Goal: Information Seeking & Learning: Learn about a topic

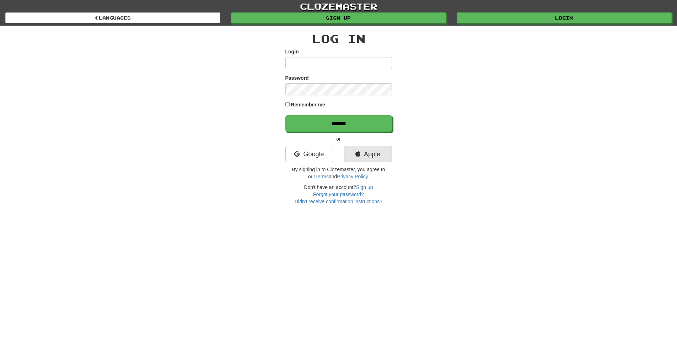
click at [348, 149] on link "Apple" at bounding box center [368, 154] width 48 height 16
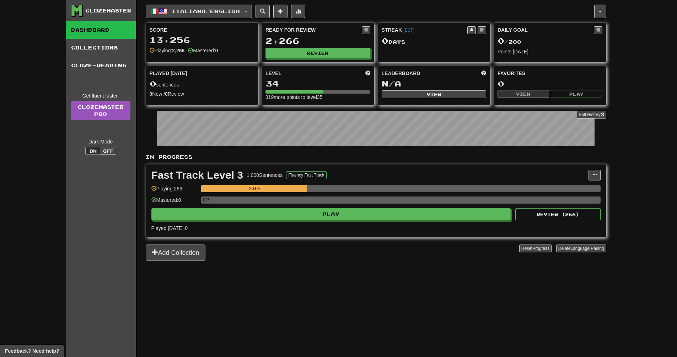
click at [197, 17] on button "Italiano / English" at bounding box center [199, 12] width 106 height 14
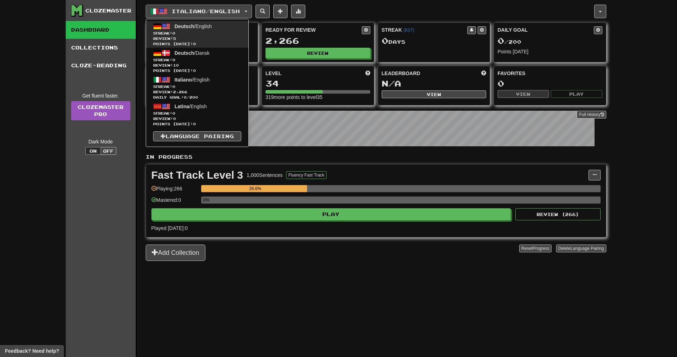
click at [206, 28] on span "Deutsch / English" at bounding box center [193, 26] width 37 height 6
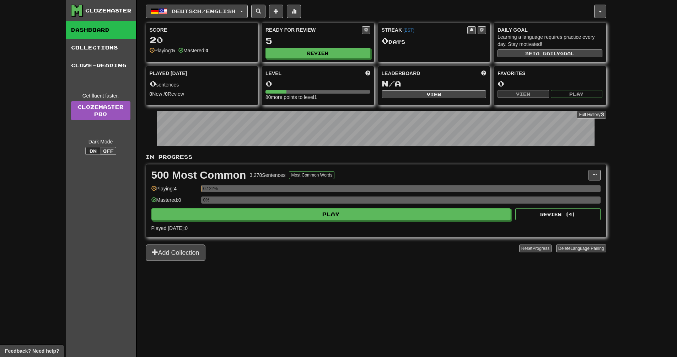
click at [535, 250] on span "Progress" at bounding box center [541, 248] width 17 height 5
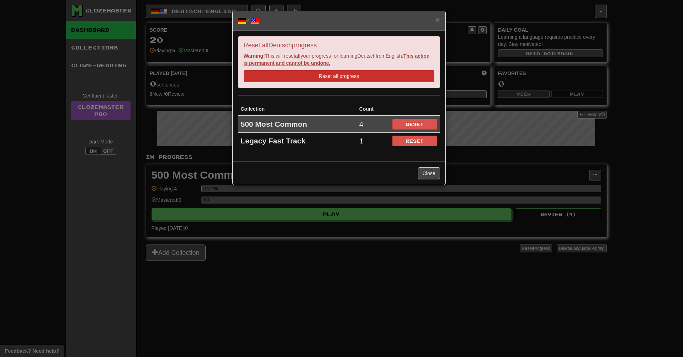
click at [341, 74] on button "Reset all progress" at bounding box center [339, 76] width 191 height 12
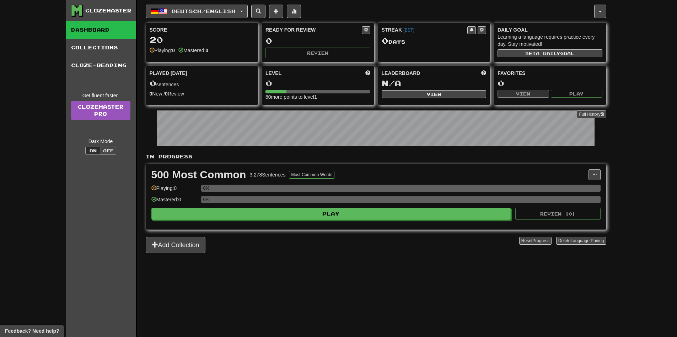
click at [154, 242] on span at bounding box center [155, 244] width 6 height 6
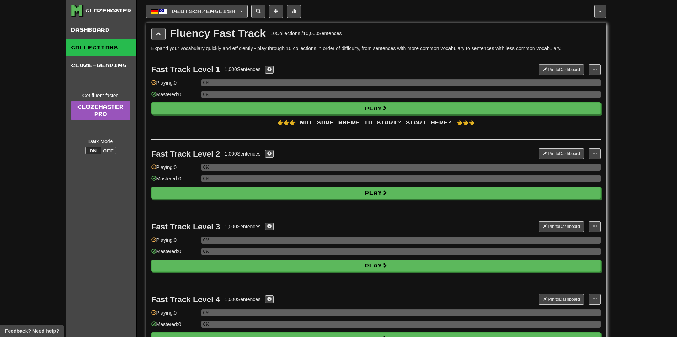
click at [567, 69] on button "Pin to Dashboard" at bounding box center [561, 69] width 45 height 11
click at [597, 9] on button "button" at bounding box center [600, 12] width 12 height 14
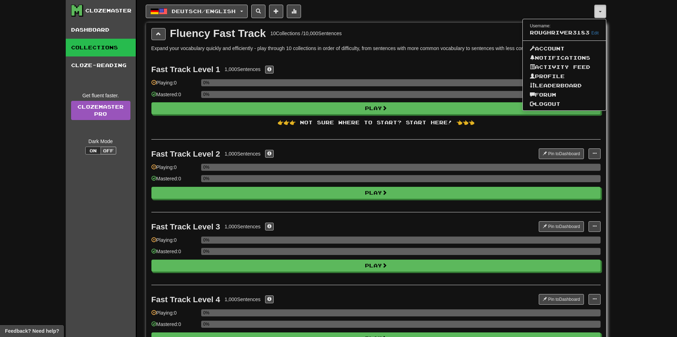
click at [597, 9] on button "button" at bounding box center [600, 12] width 12 height 14
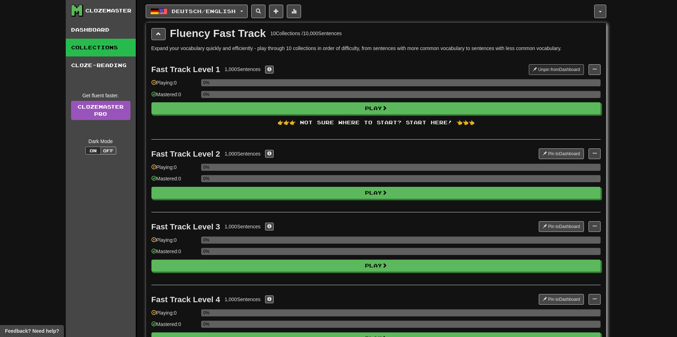
click at [116, 42] on link "Collections" at bounding box center [101, 48] width 70 height 18
click at [81, 74] on link "Cloze-Reading" at bounding box center [101, 66] width 70 height 18
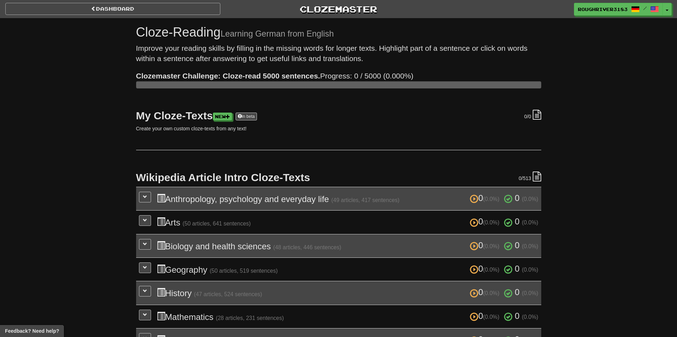
click at [88, 11] on link "Dashboard" at bounding box center [112, 9] width 215 height 12
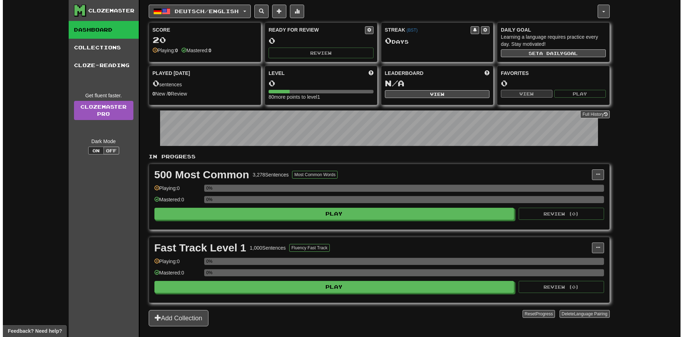
scroll to position [73, 0]
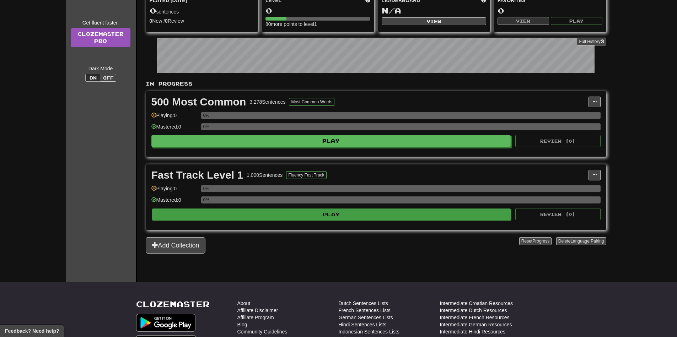
click at [329, 210] on button "Play" at bounding box center [332, 215] width 360 height 12
select select "**"
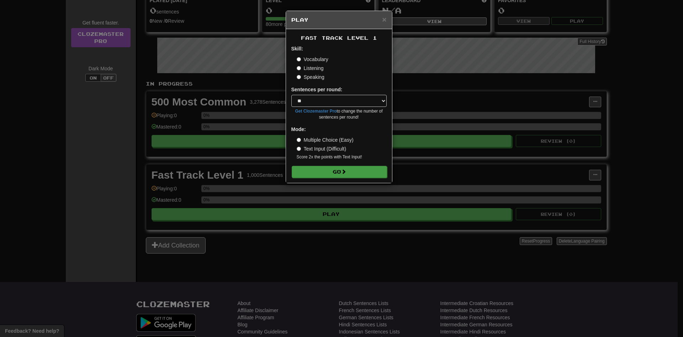
click at [324, 169] on button "Go" at bounding box center [339, 172] width 95 height 12
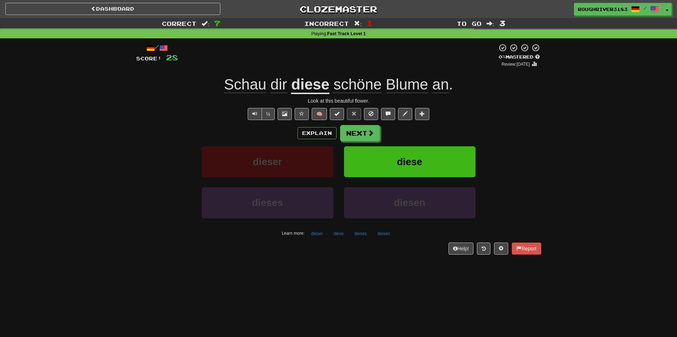
click at [304, 87] on u "diese" at bounding box center [310, 85] width 38 height 18
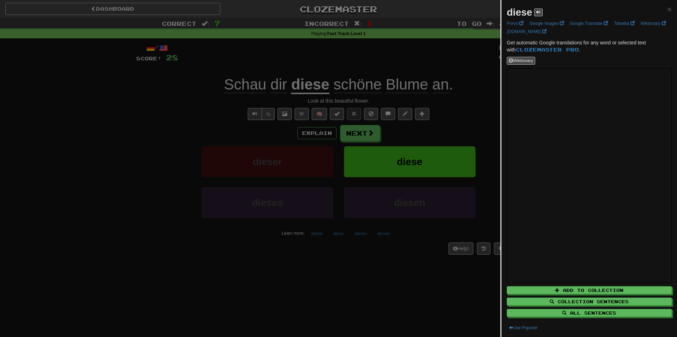
click at [292, 90] on div at bounding box center [338, 168] width 677 height 337
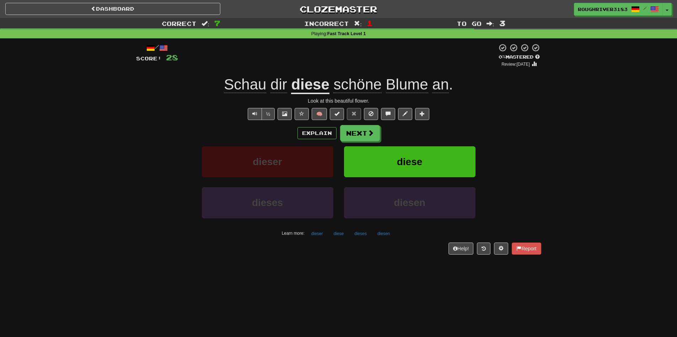
click at [407, 84] on span "Blume" at bounding box center [407, 84] width 42 height 17
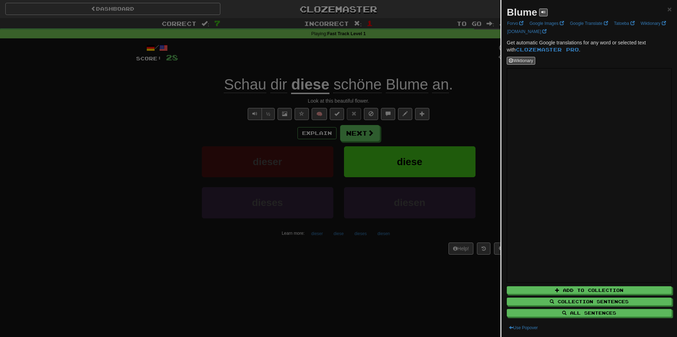
click at [449, 85] on div at bounding box center [338, 168] width 677 height 337
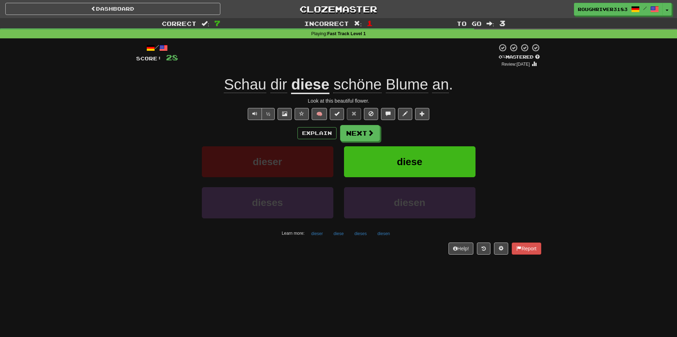
click at [447, 87] on span "an" at bounding box center [440, 84] width 17 height 17
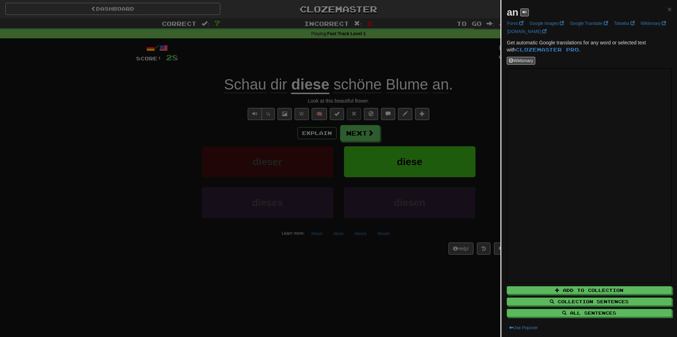
click at [410, 73] on div at bounding box center [338, 168] width 677 height 337
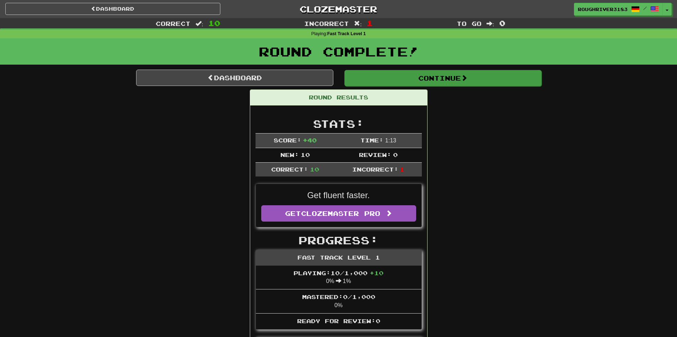
click at [378, 77] on button "Continue" at bounding box center [443, 78] width 197 height 16
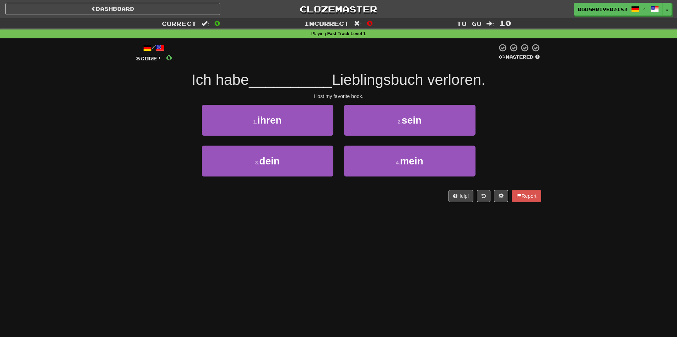
click at [140, 6] on link "Dashboard" at bounding box center [112, 9] width 215 height 12
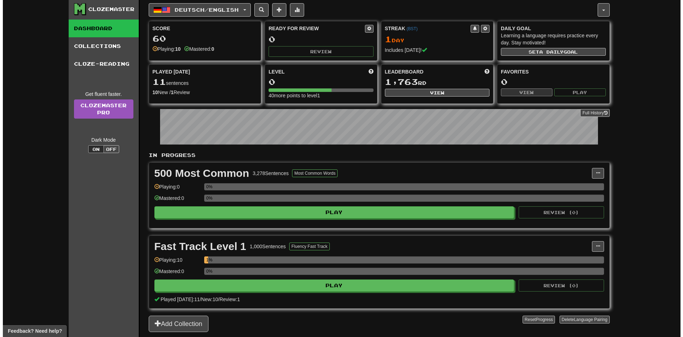
scroll to position [7, 0]
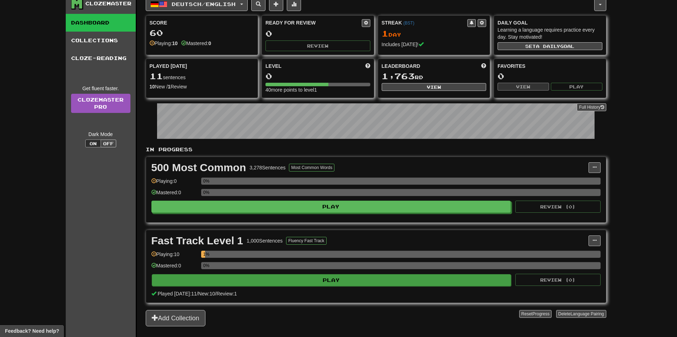
click at [357, 283] on button "Play" at bounding box center [332, 280] width 360 height 12
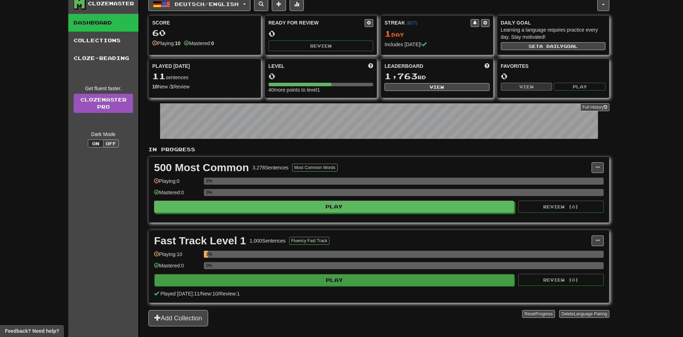
select select "**"
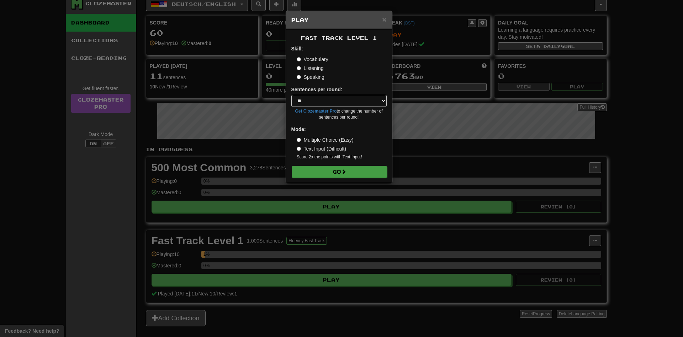
click at [331, 171] on button "Go" at bounding box center [339, 172] width 95 height 12
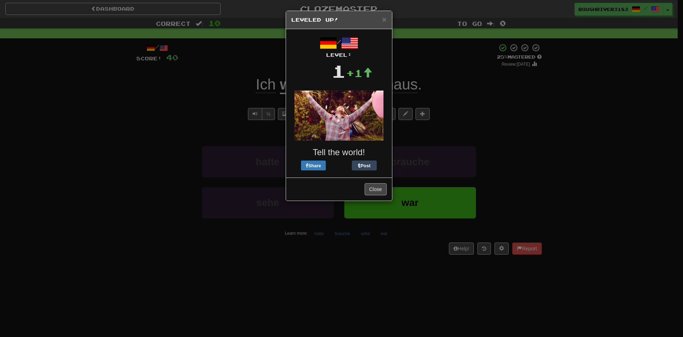
click at [373, 189] on button "Close" at bounding box center [375, 189] width 22 height 12
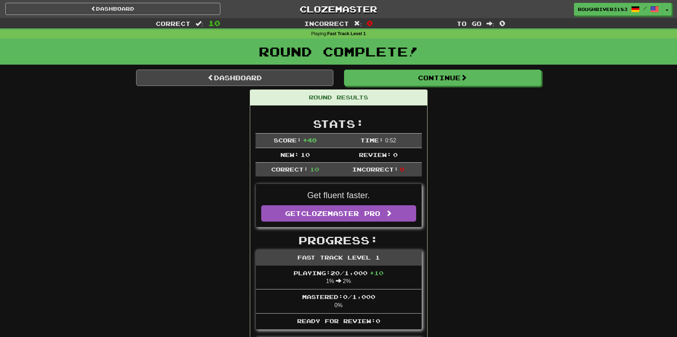
click at [271, 76] on link "Dashboard" at bounding box center [234, 78] width 197 height 16
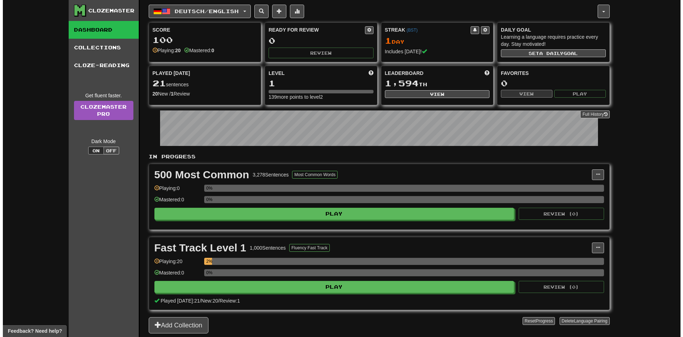
scroll to position [14, 0]
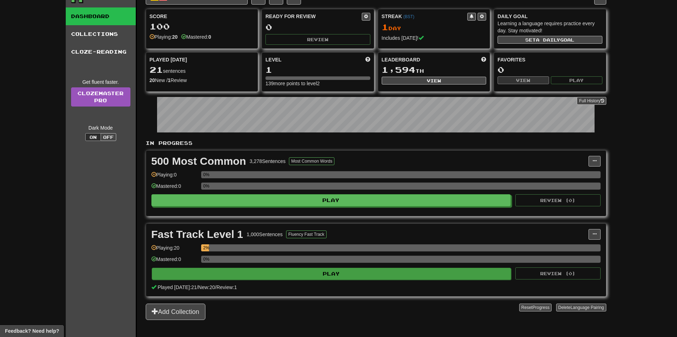
click at [334, 271] on button "Play" at bounding box center [332, 274] width 360 height 12
select select "**"
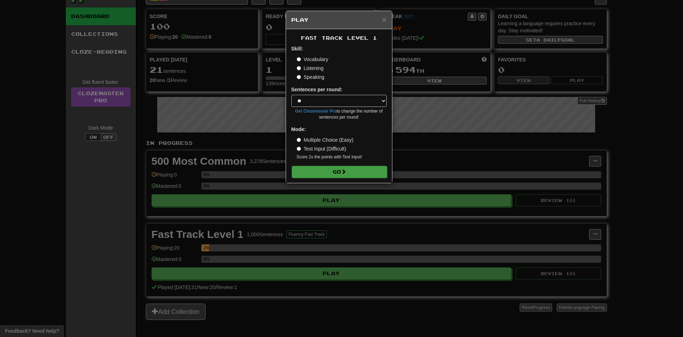
click at [336, 169] on button "Go" at bounding box center [339, 172] width 95 height 12
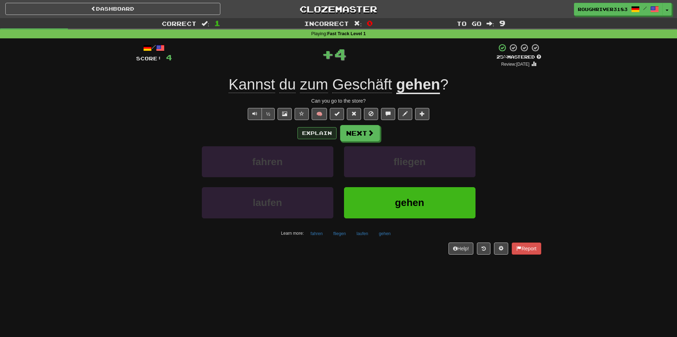
click at [318, 135] on button "Explain" at bounding box center [317, 133] width 39 height 12
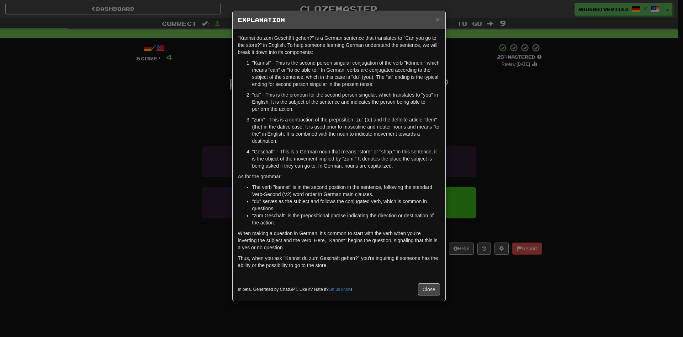
click at [215, 139] on div "× Explanation "Kannst du zum Geschäft gehen?" is a German sentence that transla…" at bounding box center [341, 168] width 683 height 337
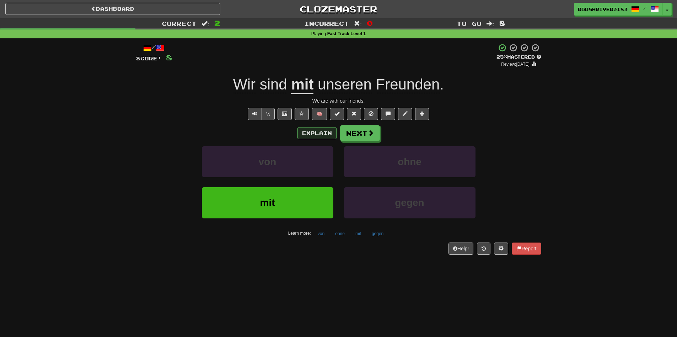
click at [316, 138] on button "Explain" at bounding box center [317, 133] width 39 height 12
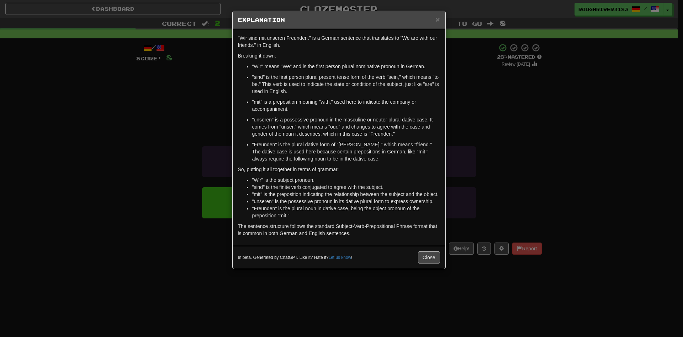
click at [134, 163] on div "× Explanation "Wir sind mit unseren Freunden." is a German sentence that transl…" at bounding box center [341, 168] width 683 height 337
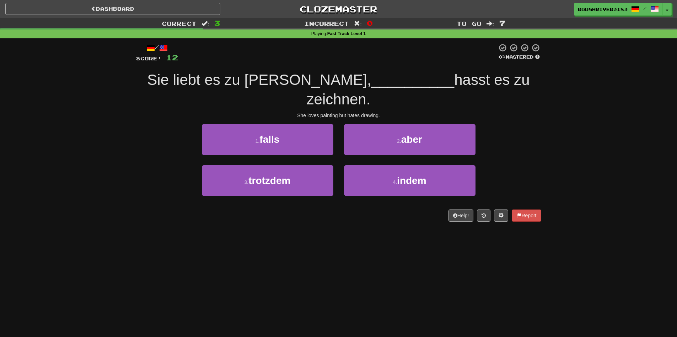
click at [113, 9] on link "Dashboard" at bounding box center [112, 9] width 215 height 12
